Goal: Transaction & Acquisition: Book appointment/travel/reservation

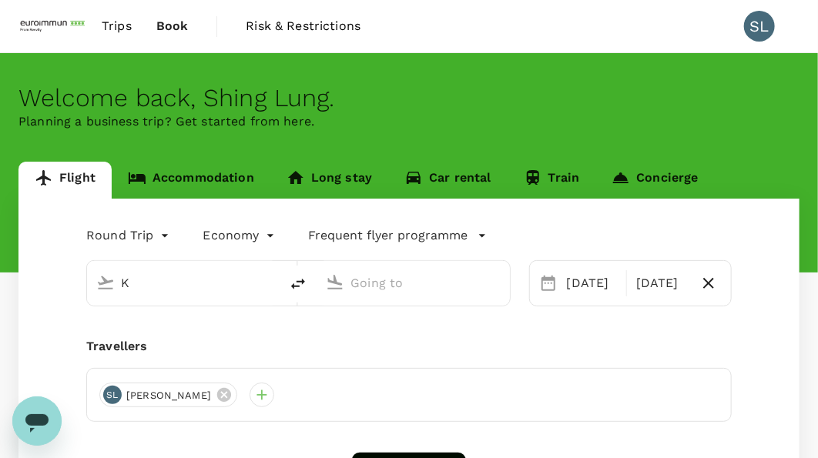
type input "Kuala Lumpur Intl ([GEOGRAPHIC_DATA])"
type input "[GEOGRAPHIC_DATA], [GEOGRAPHIC_DATA] (any)"
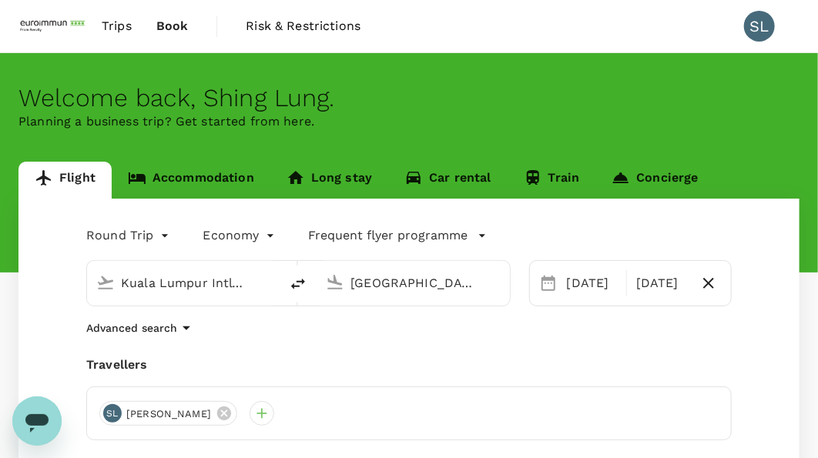
scroll to position [0, 33]
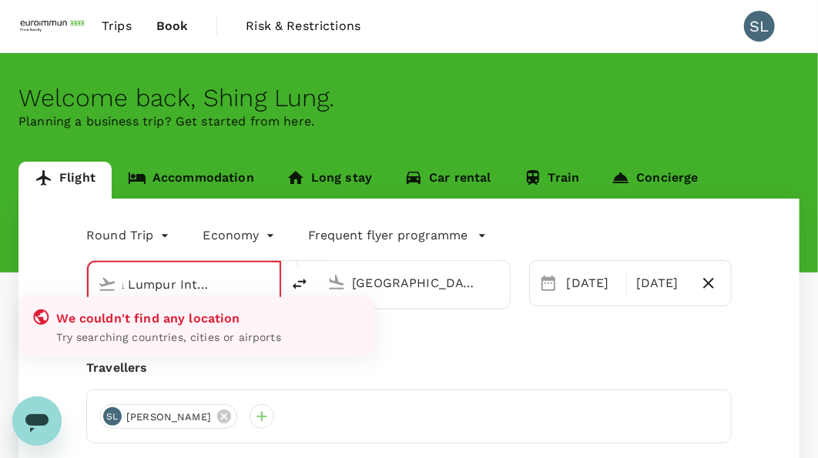
type input "Kuala Lumpur Intl ([GEOGRAPHIC_DATA])UL"
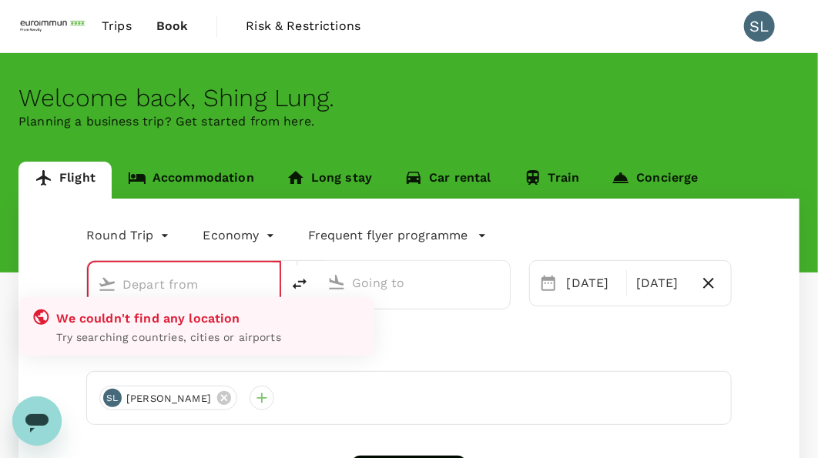
type input "Kuala Lumpur Intl ([GEOGRAPHIC_DATA])"
type input "[GEOGRAPHIC_DATA], [GEOGRAPHIC_DATA] (any)"
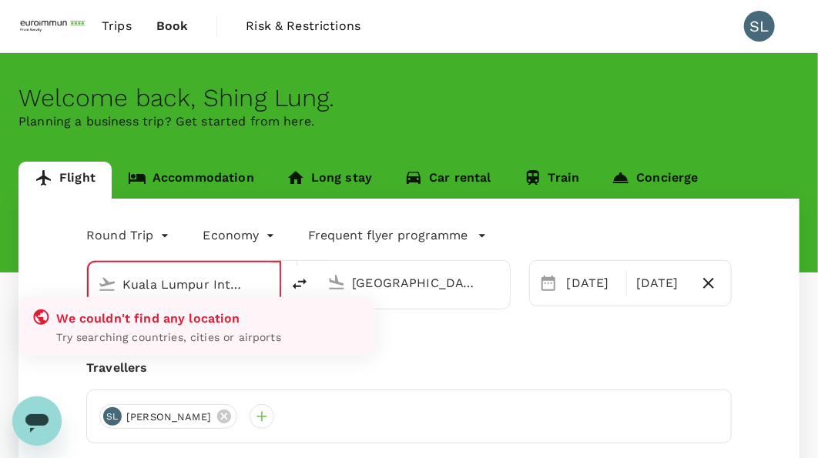
click at [342, 283] on icon at bounding box center [336, 282] width 18 height 18
type input "Kuala Lumpur Intl ([GEOGRAPHIC_DATA])"
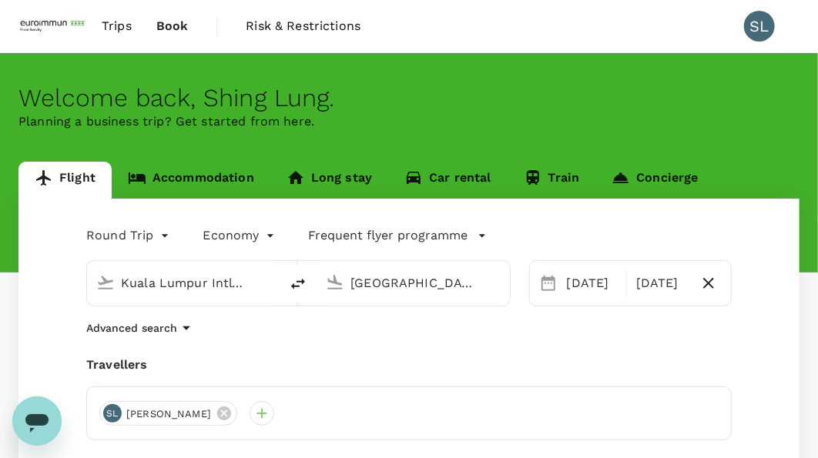
click at [373, 335] on div "Advanced search" at bounding box center [408, 328] width 645 height 18
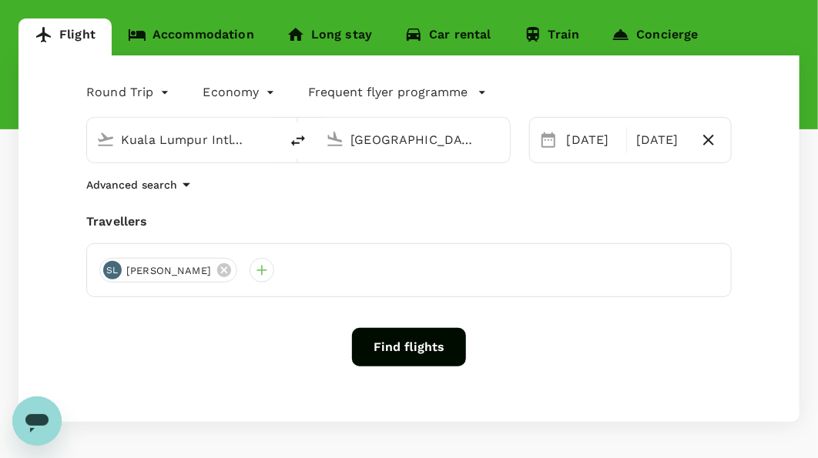
scroll to position [145, 0]
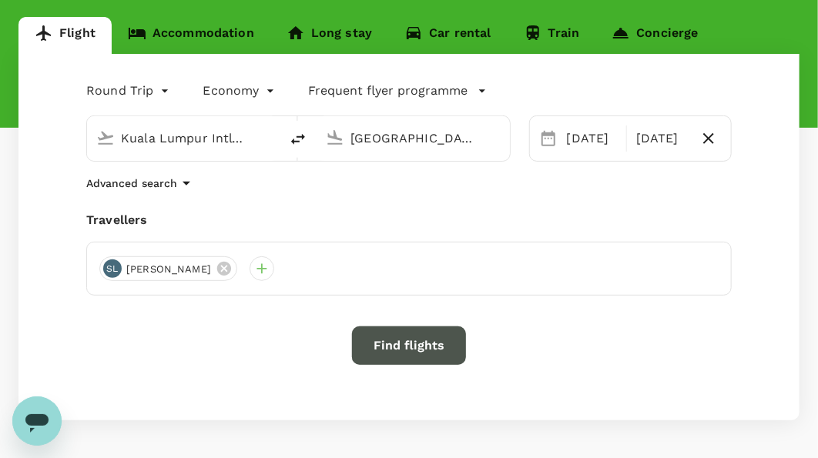
click at [373, 335] on button "Find flights" at bounding box center [409, 346] width 114 height 39
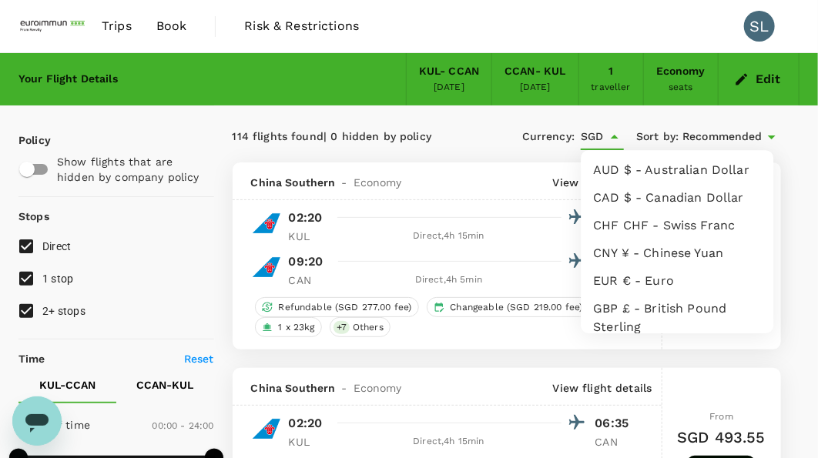
click at [586, 134] on input "SGD" at bounding box center [592, 136] width 23 height 25
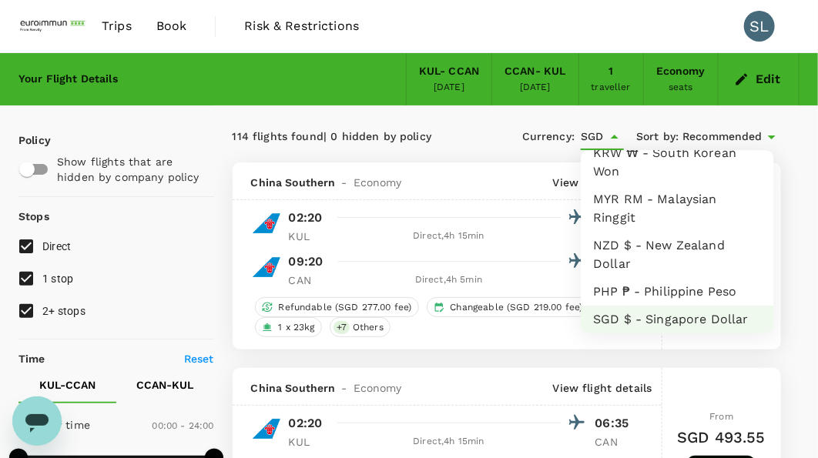
click at [668, 221] on li "MYR RM - Malaysian Ringgit" at bounding box center [677, 209] width 193 height 46
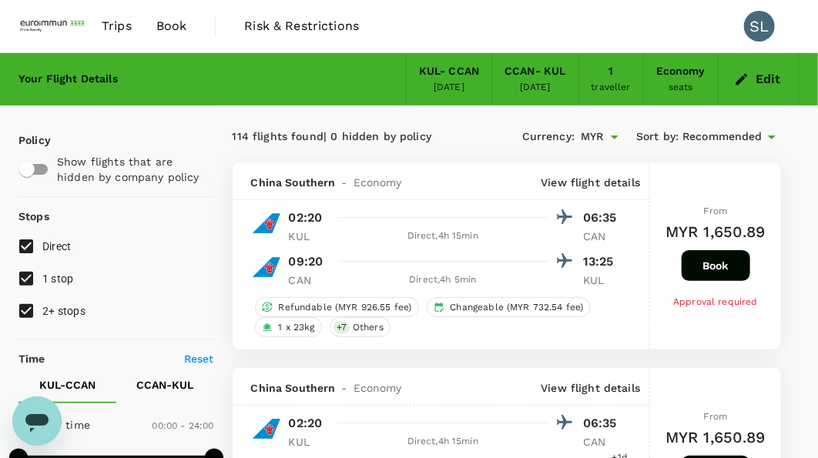
click at [699, 136] on span "Recommended" at bounding box center [722, 137] width 80 height 17
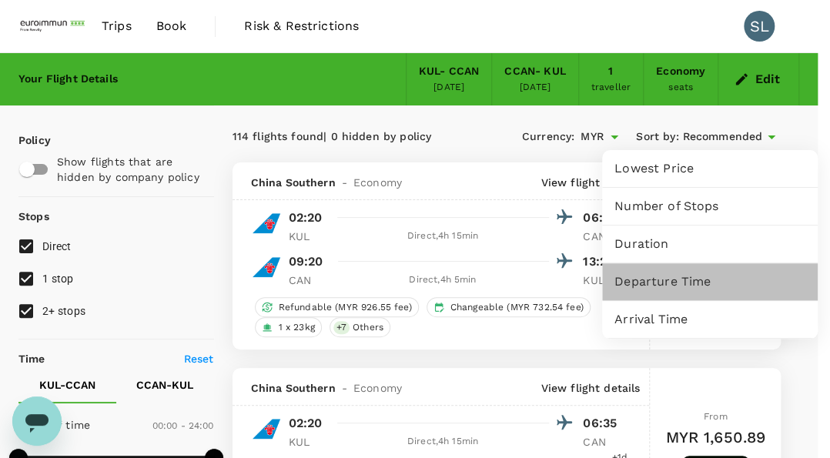
click at [675, 286] on span "Departure Time" at bounding box center [710, 282] width 191 height 18
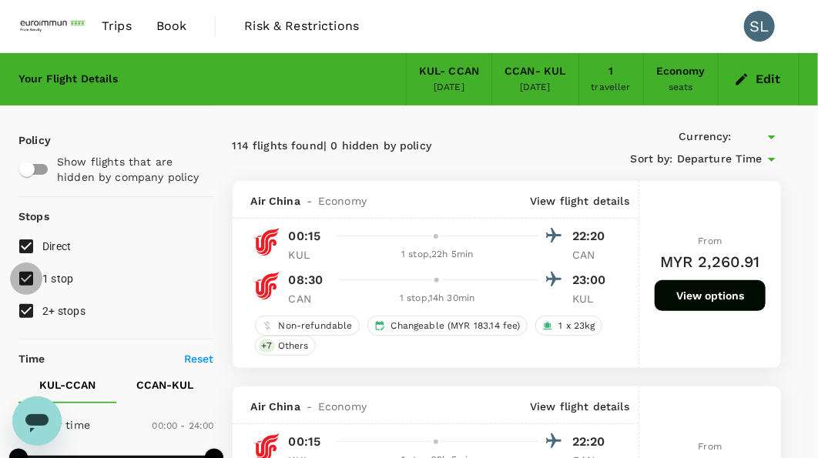
click at [28, 280] on input "1 stop" at bounding box center [26, 279] width 32 height 32
checkbox input "false"
type input "MYR"
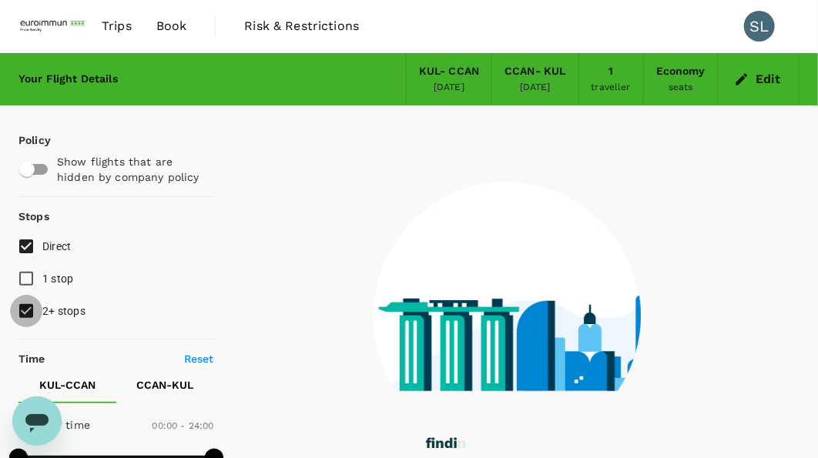
click at [28, 305] on input "2+ stops" at bounding box center [26, 311] width 32 height 32
checkbox input "false"
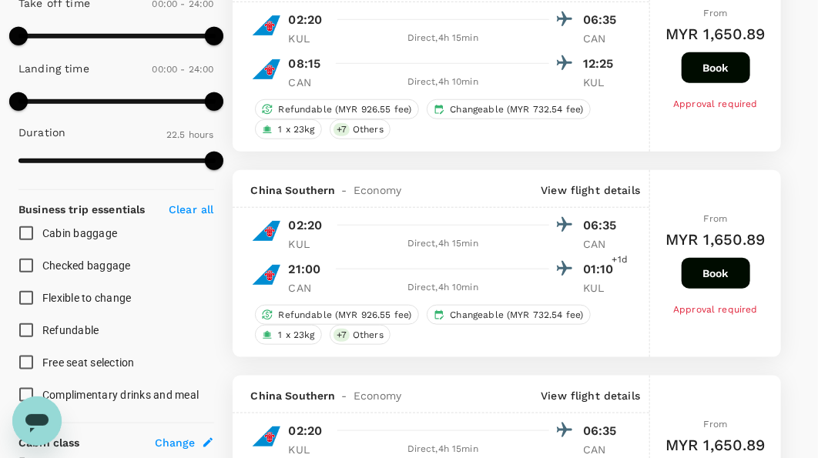
scroll to position [428, 0]
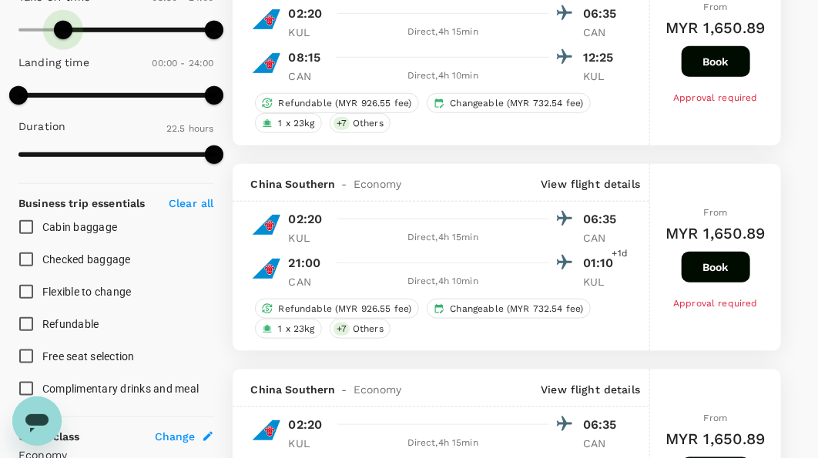
type input "420"
drag, startPoint x: 20, startPoint y: 25, endPoint x: 74, endPoint y: 35, distance: 54.7
click at [74, 35] on span at bounding box center [75, 30] width 18 height 18
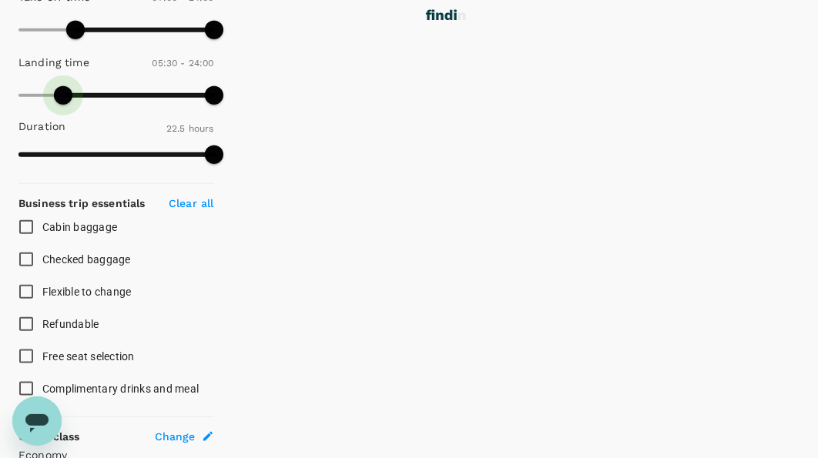
drag, startPoint x: 22, startPoint y: 96, endPoint x: 65, endPoint y: 100, distance: 43.3
click at [65, 100] on span at bounding box center [63, 95] width 18 height 18
type input "540"
drag, startPoint x: 67, startPoint y: 91, endPoint x: 92, endPoint y: 92, distance: 25.4
click at [92, 92] on span at bounding box center [83, 95] width 18 height 18
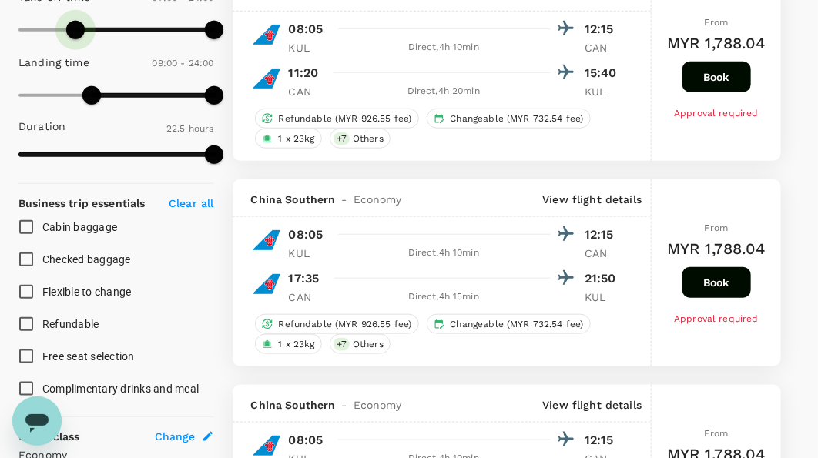
type input "330"
drag, startPoint x: 77, startPoint y: 26, endPoint x: 65, endPoint y: 25, distance: 12.3
click at [65, 25] on span at bounding box center [63, 30] width 18 height 18
type input "MYR"
click at [61, 26] on span at bounding box center [59, 30] width 18 height 18
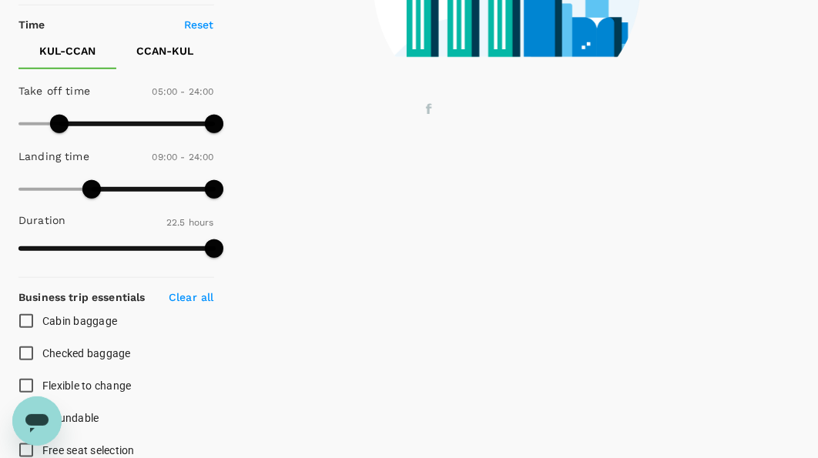
scroll to position [333, 0]
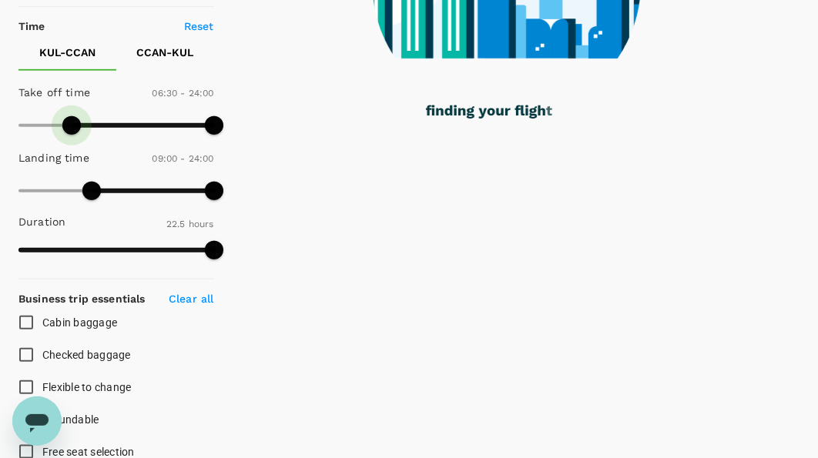
type input "420"
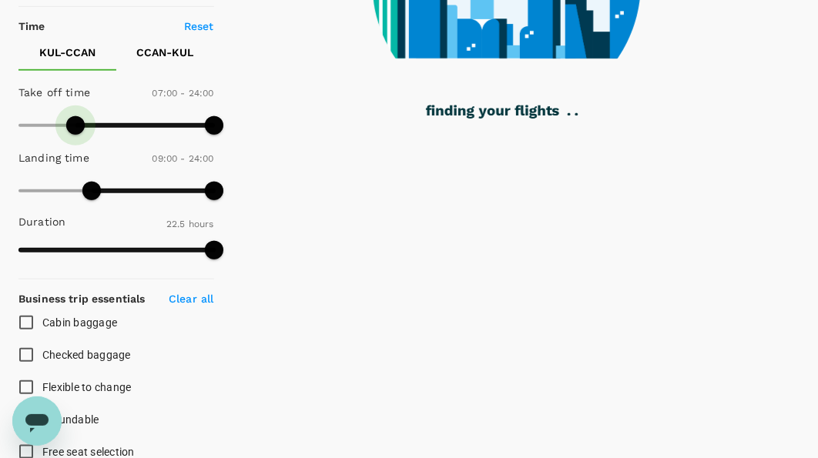
drag, startPoint x: 62, startPoint y: 120, endPoint x: 75, endPoint y: 123, distance: 14.2
click at [75, 123] on span at bounding box center [75, 125] width 18 height 18
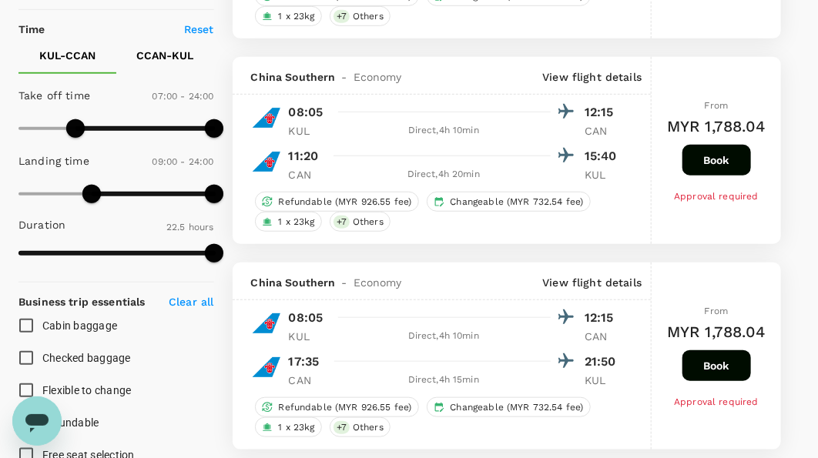
scroll to position [250, 0]
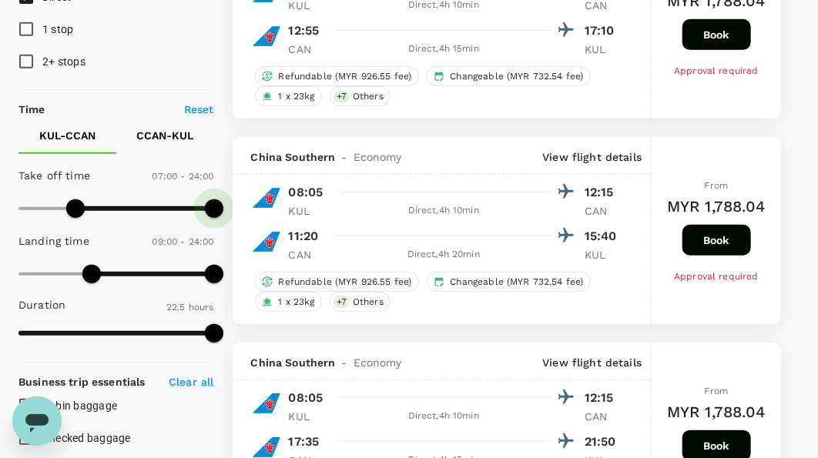
click at [213, 208] on span at bounding box center [214, 208] width 18 height 18
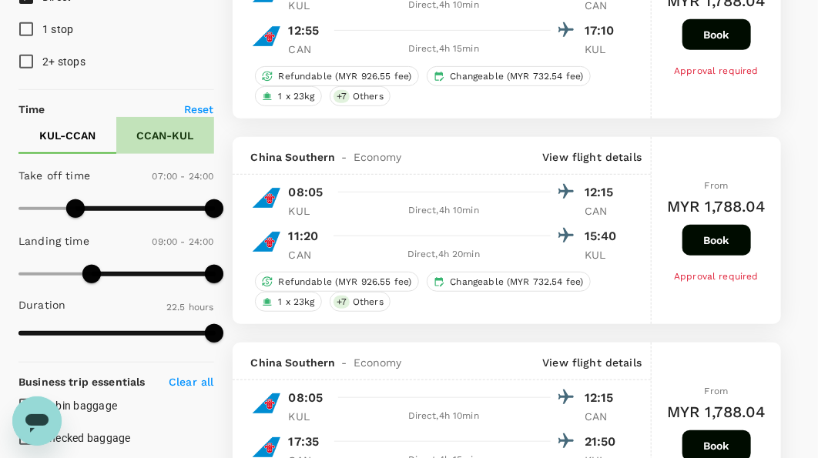
click at [164, 146] on button "CCAN - KUL" at bounding box center [165, 135] width 98 height 37
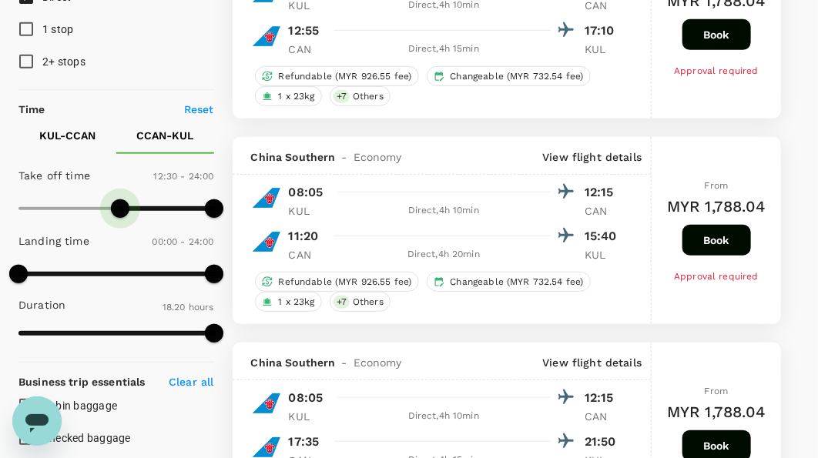
type input "720"
drag, startPoint x: 22, startPoint y: 209, endPoint x: 117, endPoint y: 204, distance: 95.6
click at [117, 204] on span at bounding box center [116, 208] width 18 height 18
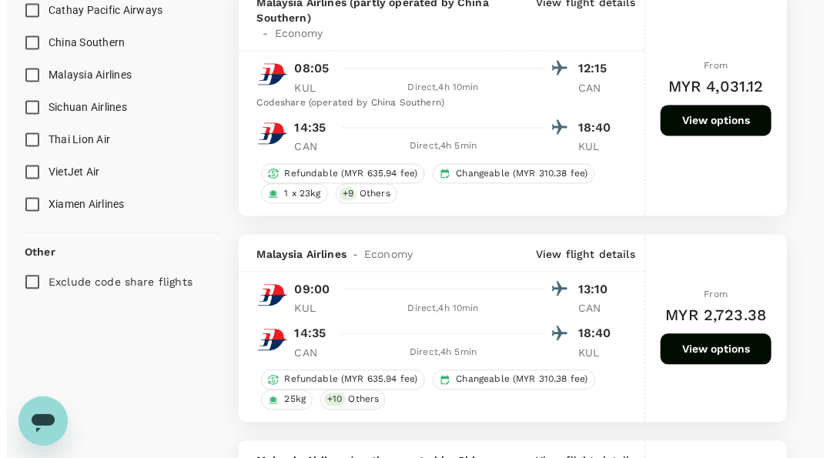
scroll to position [1038, 0]
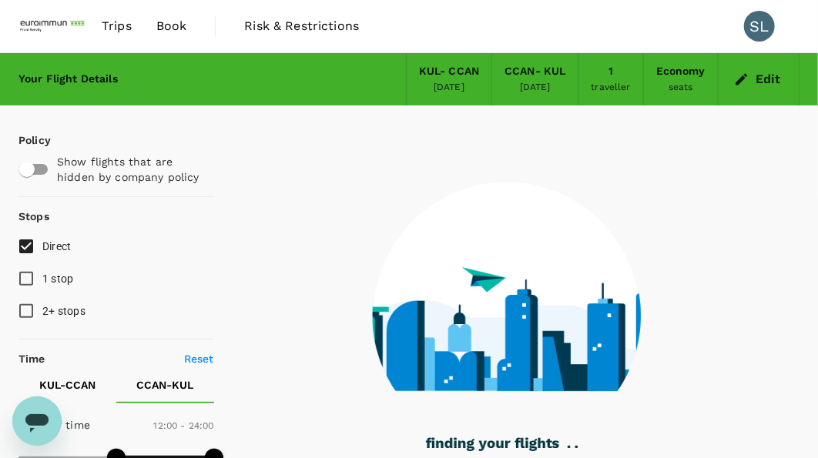
type input "1100"
